Goal: Task Accomplishment & Management: Manage account settings

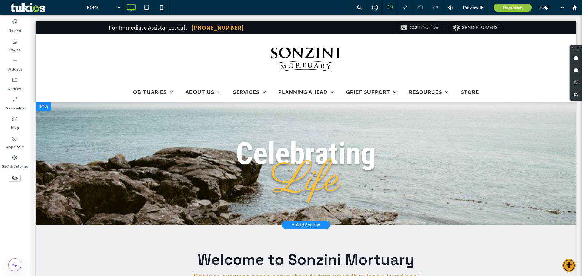
click at [76, 161] on div at bounding box center [306, 163] width 540 height 123
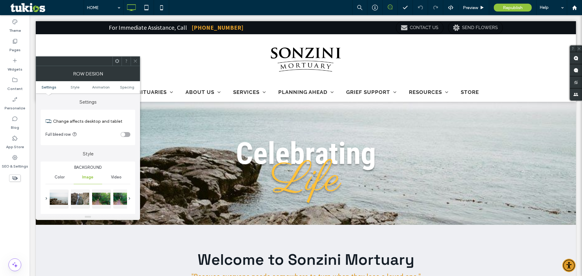
click at [136, 65] on span at bounding box center [135, 61] width 5 height 9
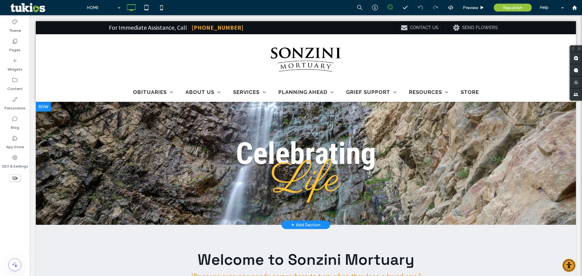
click at [65, 160] on div at bounding box center [306, 163] width 540 height 123
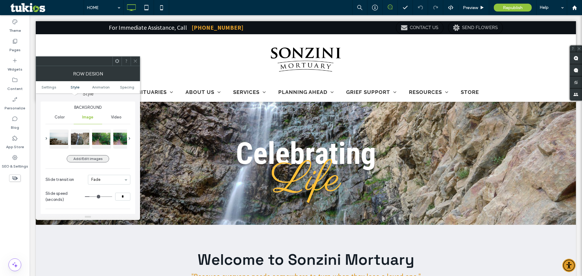
scroll to position [61, 0]
click at [129, 138] on span at bounding box center [130, 138] width 2 height 3
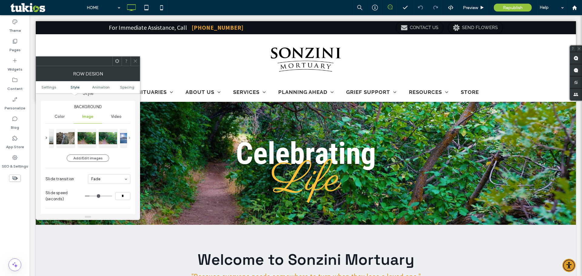
click at [129, 138] on span at bounding box center [130, 138] width 2 height 3
click at [128, 138] on div at bounding box center [87, 138] width 85 height 21
click at [129, 139] on span at bounding box center [130, 138] width 2 height 3
click at [80, 139] on div at bounding box center [79, 138] width 18 height 18
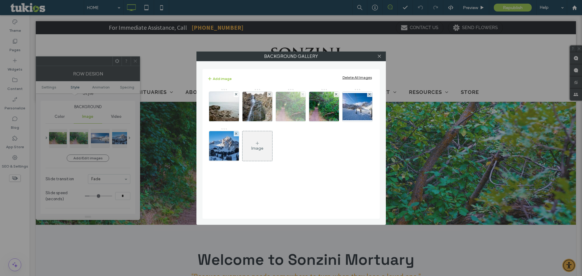
click at [302, 93] on icon at bounding box center [303, 94] width 2 height 2
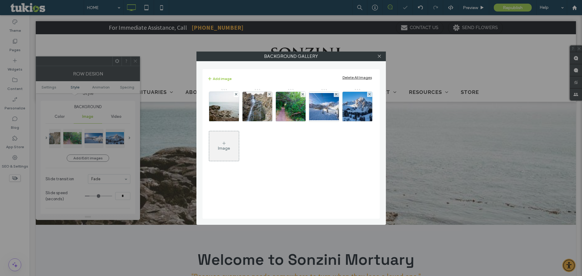
click at [377, 56] on div at bounding box center [379, 56] width 9 height 9
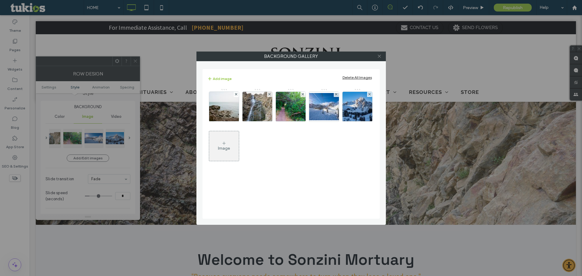
click at [380, 58] on icon at bounding box center [379, 56] width 5 height 5
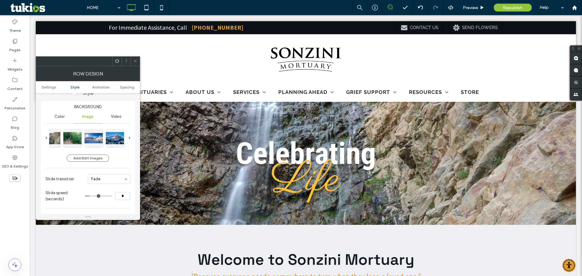
click at [135, 63] on icon at bounding box center [135, 61] width 5 height 5
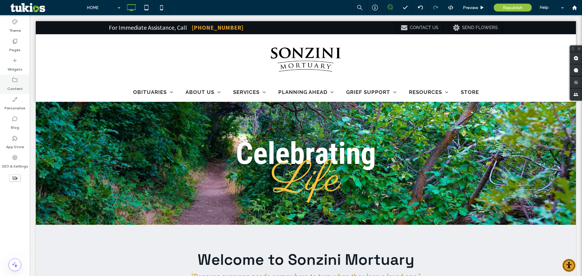
click at [14, 85] on label "Content" at bounding box center [14, 87] width 15 height 8
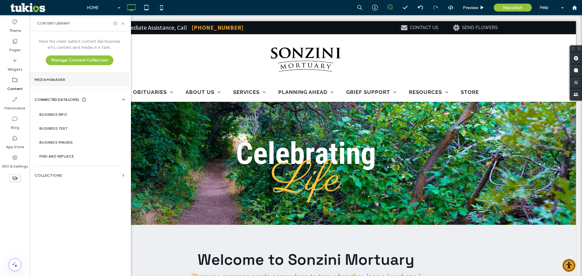
click at [57, 78] on label "Media Manager" at bounding box center [80, 80] width 90 height 4
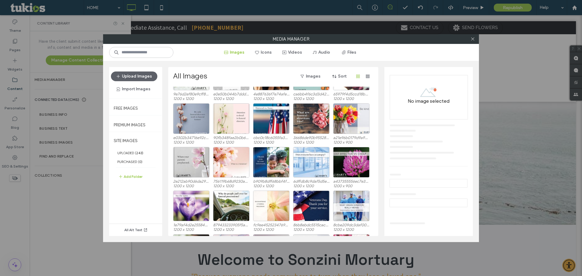
scroll to position [0, 0]
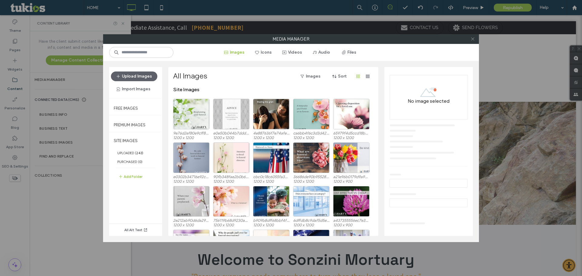
click at [472, 39] on icon at bounding box center [472, 39] width 5 height 5
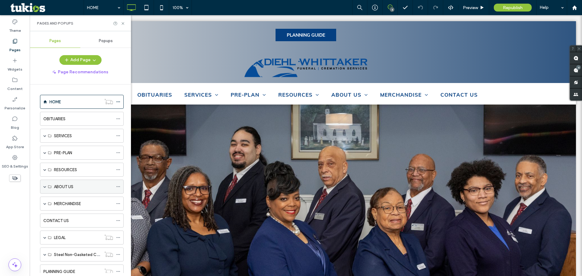
click at [45, 186] on span at bounding box center [44, 186] width 3 height 3
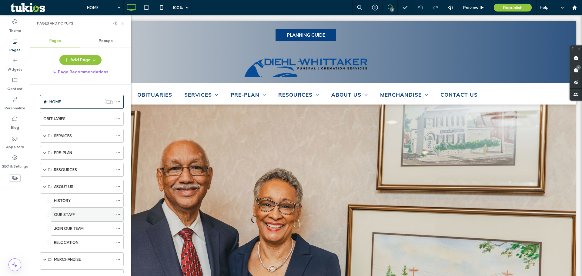
click at [79, 212] on div "OUR STAFF" at bounding box center [83, 215] width 59 height 6
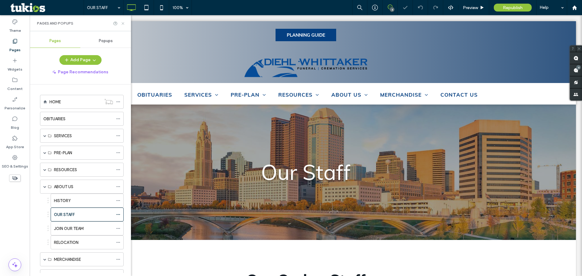
click at [122, 24] on use at bounding box center [123, 23] width 2 height 2
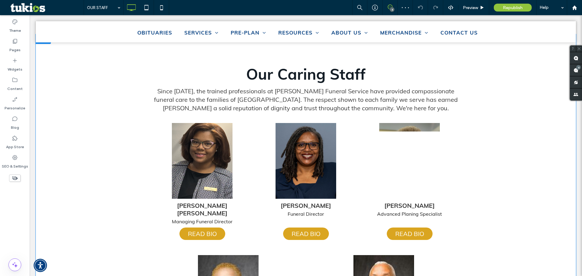
scroll to position [212, 0]
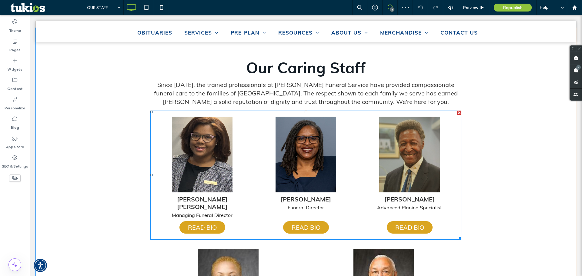
click at [205, 155] on span at bounding box center [305, 175] width 311 height 129
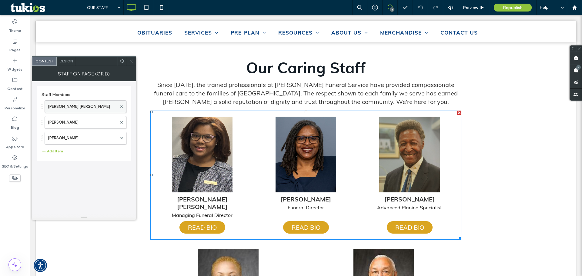
click at [72, 106] on label "Lori Michelle White-Sanders" at bounding box center [82, 107] width 69 height 12
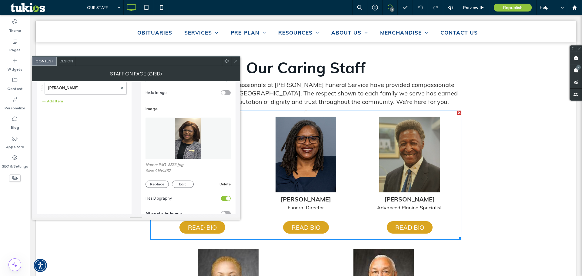
scroll to position [61, 0]
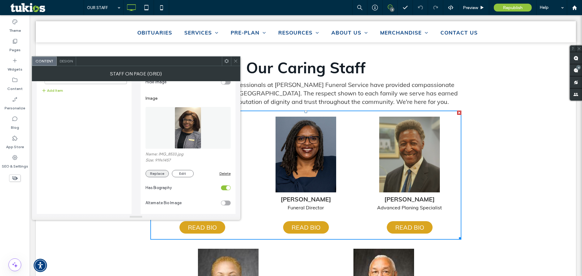
click at [150, 175] on button "Replace" at bounding box center [156, 173] width 23 height 7
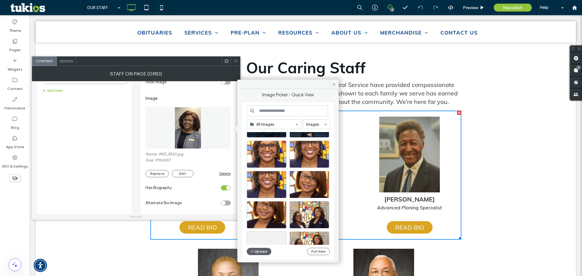
scroll to position [569, 0]
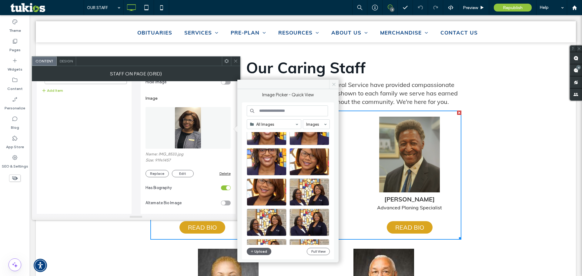
click at [334, 86] on icon at bounding box center [334, 84] width 5 height 5
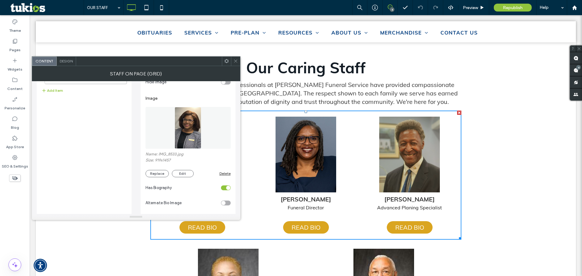
click at [235, 60] on icon at bounding box center [235, 61] width 5 height 5
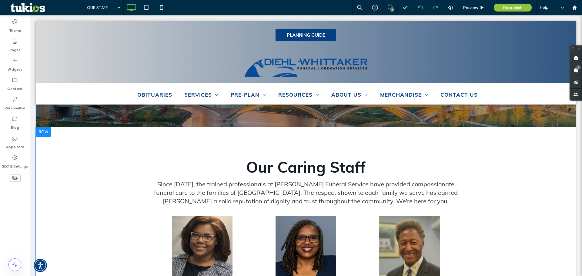
scroll to position [0, 0]
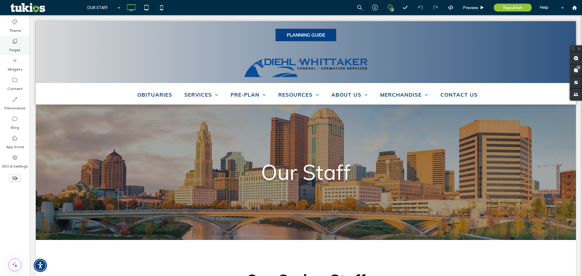
click at [13, 42] on use at bounding box center [15, 41] width 4 height 5
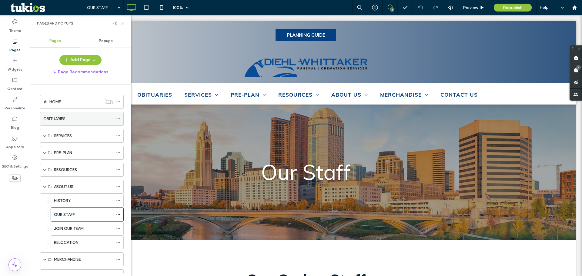
click at [73, 118] on div "OBITUARIES" at bounding box center [78, 119] width 70 height 6
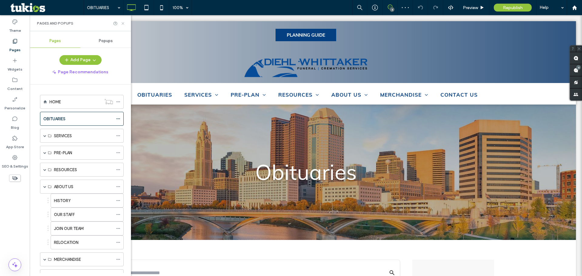
click at [122, 25] on icon at bounding box center [123, 23] width 5 height 5
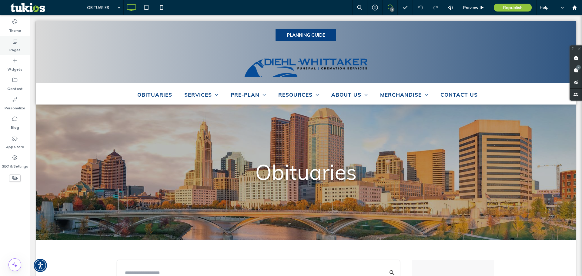
click at [14, 48] on label "Pages" at bounding box center [14, 48] width 11 height 8
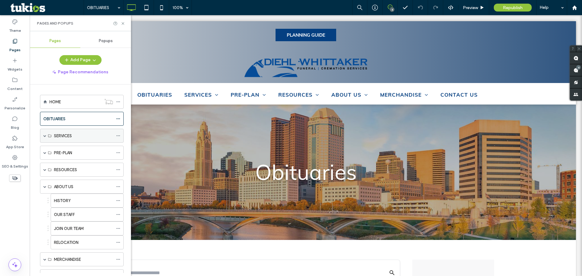
click at [74, 135] on div "SERVICES" at bounding box center [83, 136] width 59 height 6
click at [64, 139] on div "SERVICES" at bounding box center [83, 135] width 59 height 13
click at [44, 136] on span at bounding box center [44, 135] width 3 height 3
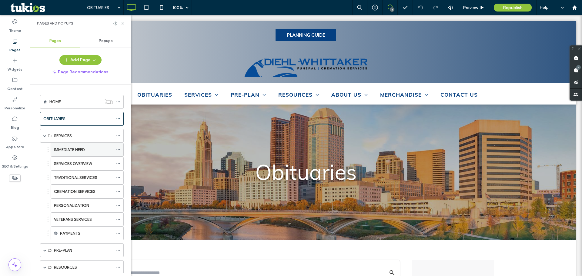
click at [90, 145] on div "IMMEDIATE NEED" at bounding box center [83, 149] width 59 height 13
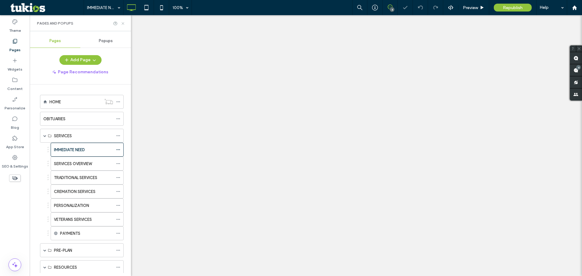
click at [123, 23] on icon at bounding box center [123, 23] width 5 height 5
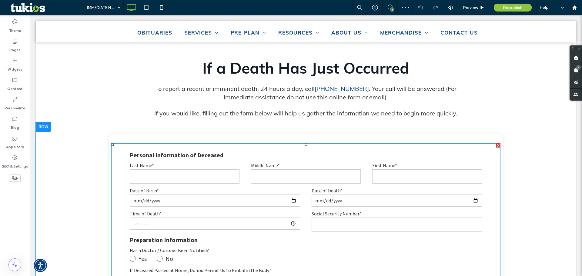
scroll to position [242, 0]
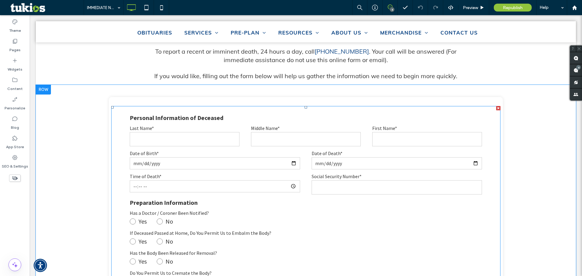
click at [166, 127] on label "Last Name*" at bounding box center [185, 128] width 110 height 6
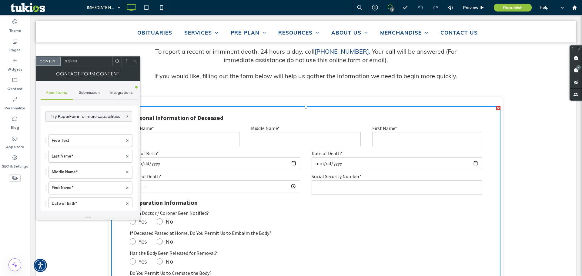
click at [87, 93] on span "Submission" at bounding box center [89, 92] width 21 height 5
click at [90, 117] on label "New submission notification" at bounding box center [89, 121] width 81 height 12
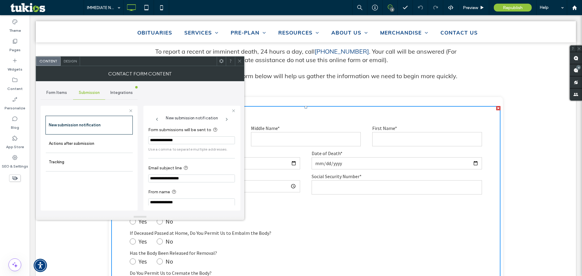
click at [63, 92] on span "Form Items" at bounding box center [56, 92] width 21 height 5
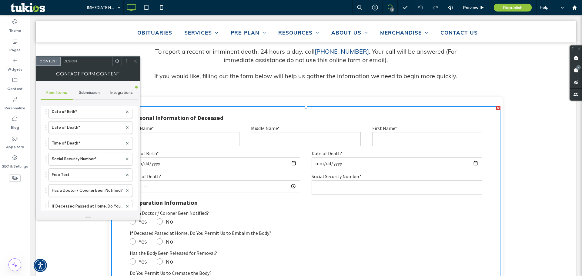
scroll to position [30, 0]
click at [80, 91] on span "Submission" at bounding box center [89, 92] width 21 height 5
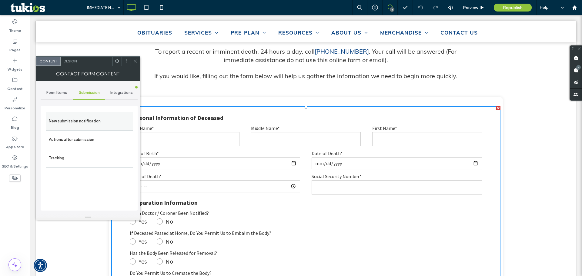
click at [83, 120] on label "New submission notification" at bounding box center [89, 121] width 81 height 12
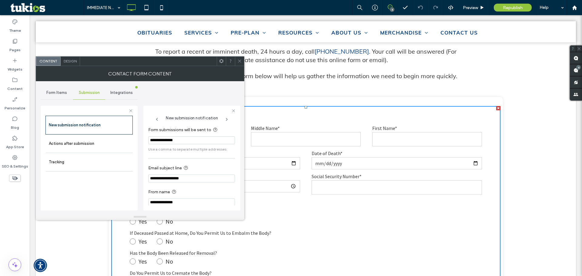
click at [189, 142] on input "**********" at bounding box center [191, 140] width 87 height 8
click at [190, 141] on input "**********" at bounding box center [191, 140] width 87 height 8
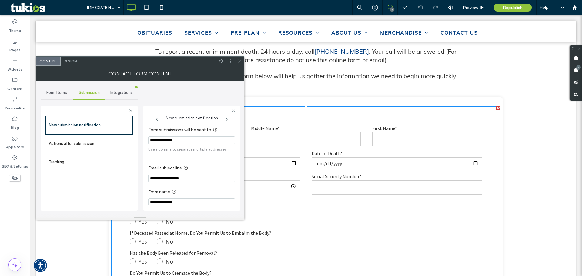
click at [190, 141] on input "**********" at bounding box center [191, 140] width 87 height 8
click at [183, 99] on div "**********" at bounding box center [140, 147] width 199 height 133
click at [239, 60] on icon at bounding box center [239, 61] width 5 height 5
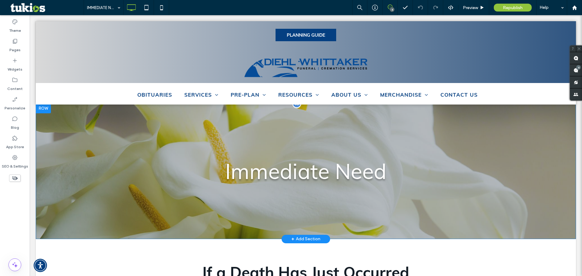
scroll to position [0, 0]
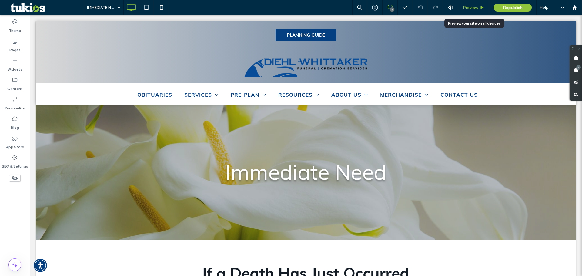
click at [476, 7] on span "Preview" at bounding box center [470, 7] width 15 height 5
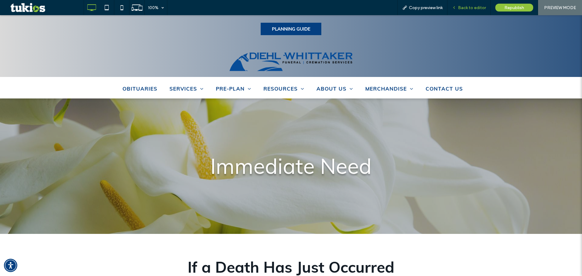
click at [467, 5] on div "Back to editor" at bounding box center [468, 7] width 43 height 15
click at [460, 12] on div "Back to editor" at bounding box center [468, 7] width 43 height 15
click at [467, 8] on span "Back to editor" at bounding box center [472, 7] width 28 height 5
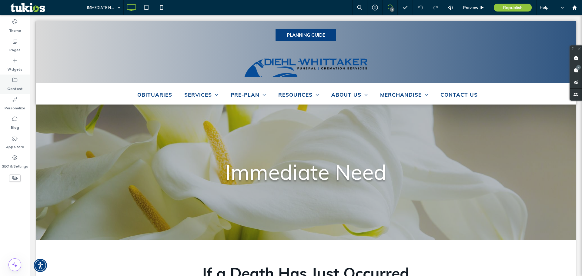
click at [13, 80] on icon at bounding box center [15, 80] width 6 height 6
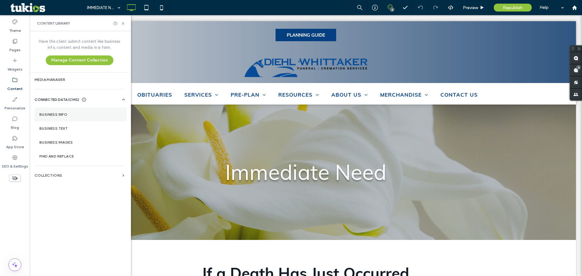
click at [75, 110] on section "Business Info" at bounding box center [81, 115] width 92 height 14
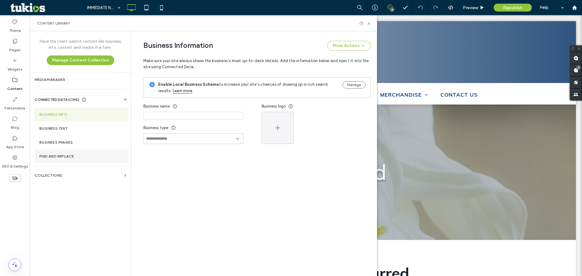
type input "**********"
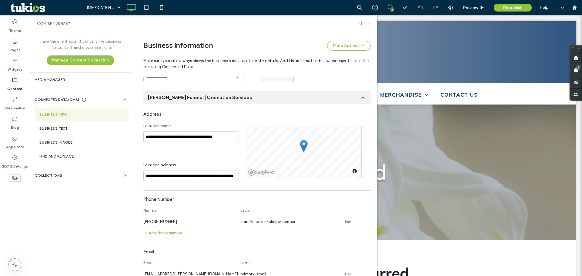
click at [143, 150] on div "**********" at bounding box center [194, 152] width 102 height 58
click at [370, 24] on use at bounding box center [369, 23] width 2 height 2
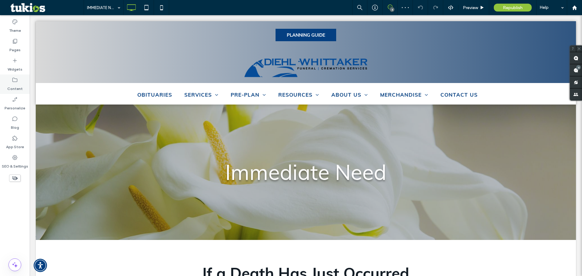
click at [17, 78] on icon at bounding box center [15, 80] width 6 height 6
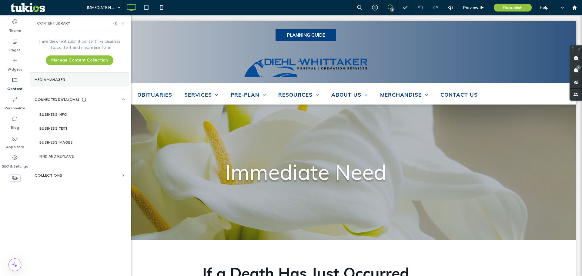
click at [66, 80] on label "Media Manager" at bounding box center [80, 80] width 90 height 4
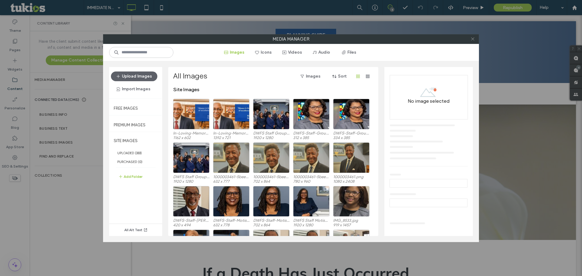
click at [472, 40] on icon at bounding box center [472, 39] width 5 height 5
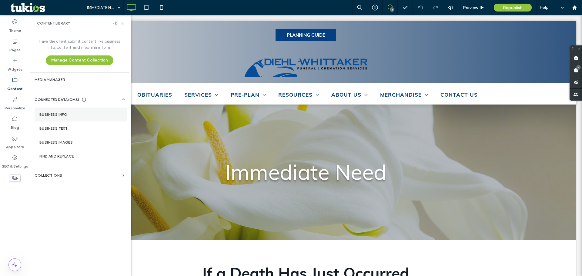
click at [69, 113] on label "Business Info" at bounding box center [80, 114] width 82 height 4
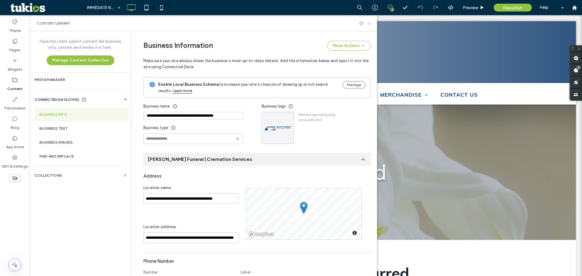
drag, startPoint x: 371, startPoint y: 24, endPoint x: 341, endPoint y: 8, distance: 33.5
click at [371, 24] on icon at bounding box center [369, 23] width 5 height 5
